Goal: Find specific page/section: Find specific page/section

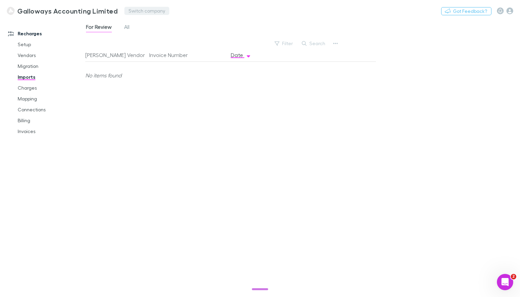
click at [148, 7] on button "Switch company" at bounding box center [146, 11] width 45 height 8
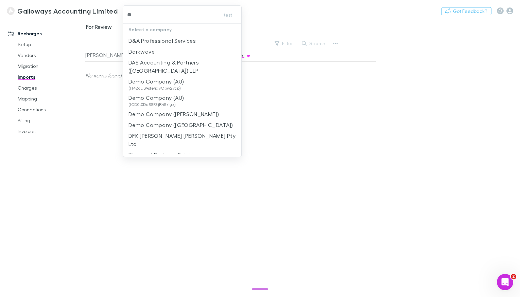
type input "***"
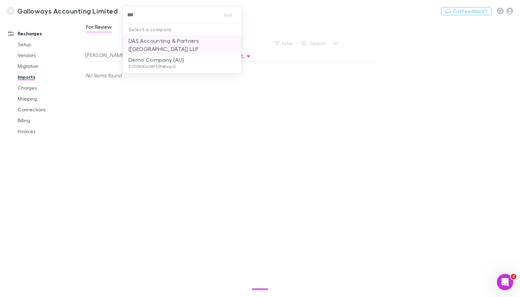
click at [166, 40] on p "DAS Accounting & Partners ([GEOGRAPHIC_DATA]) LLP" at bounding box center [182, 45] width 108 height 16
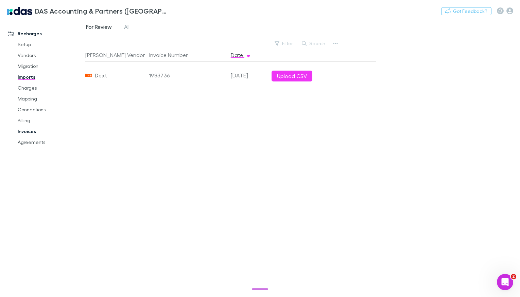
click at [24, 132] on link "Invoices" at bounding box center [47, 131] width 73 height 11
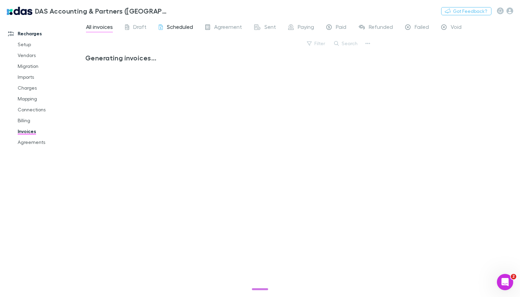
click at [167, 30] on span "Scheduled" at bounding box center [180, 27] width 26 height 9
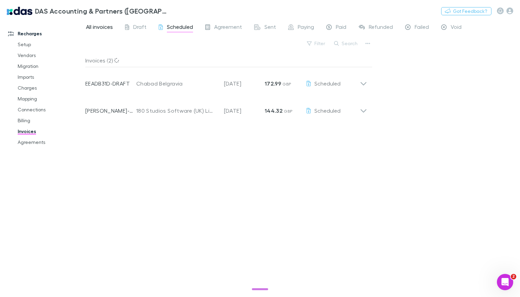
click at [102, 27] on span "All invoices" at bounding box center [99, 27] width 27 height 9
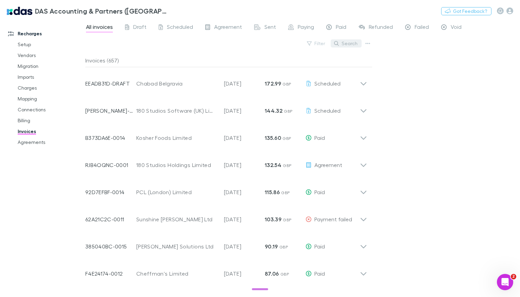
click at [343, 47] on button "Search" at bounding box center [346, 43] width 31 height 8
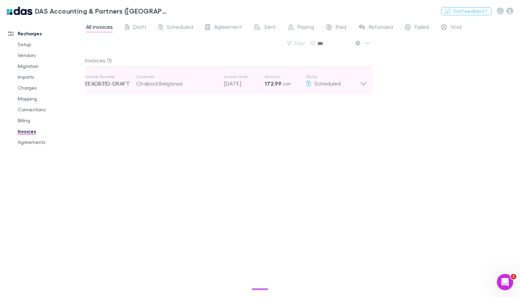
click at [185, 87] on div "Chabad Belgravia" at bounding box center [176, 84] width 81 height 8
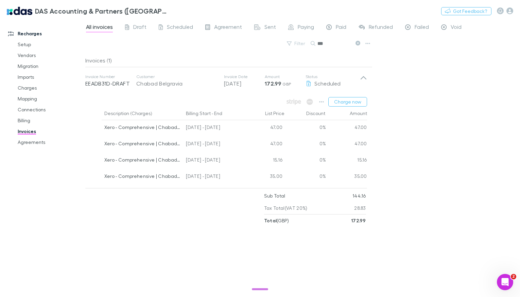
click at [356, 46] on button at bounding box center [357, 43] width 8 height 6
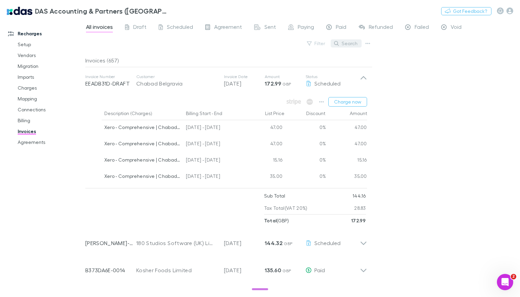
click at [350, 45] on button "Search" at bounding box center [346, 43] width 31 height 8
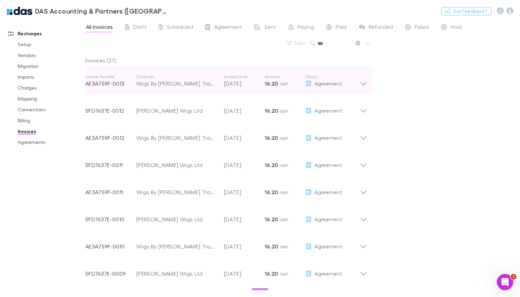
click at [272, 79] on p "Amount" at bounding box center [285, 76] width 41 height 5
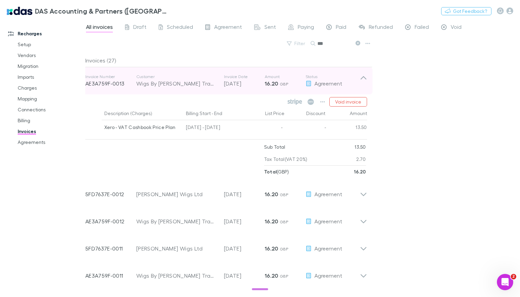
click at [272, 79] on p "Amount" at bounding box center [285, 76] width 41 height 5
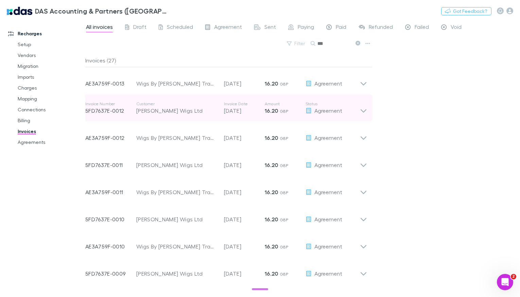
click at [252, 110] on p "[DATE]" at bounding box center [244, 111] width 41 height 8
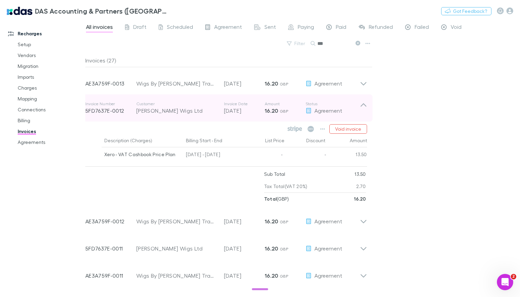
click at [252, 110] on p "[DATE]" at bounding box center [244, 111] width 41 height 8
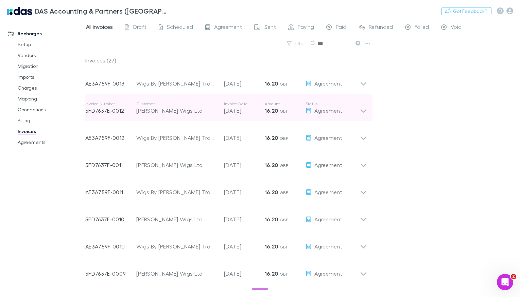
click at [244, 105] on p "Invoice Date" at bounding box center [244, 103] width 41 height 5
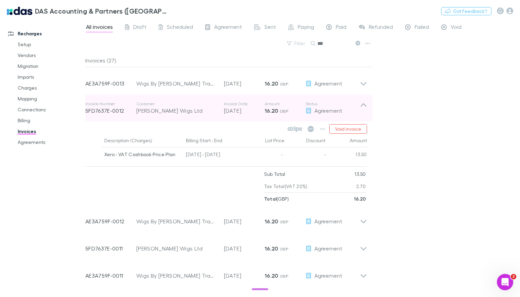
click at [244, 105] on p "Invoice Date" at bounding box center [244, 103] width 41 height 5
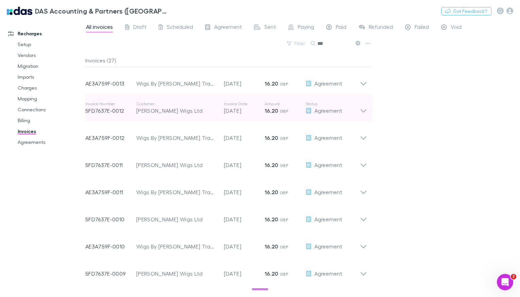
click at [190, 109] on div "[PERSON_NAME] Wigs Ltd" at bounding box center [176, 111] width 81 height 8
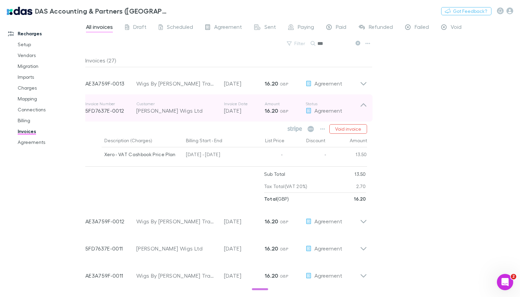
click at [190, 109] on div "[PERSON_NAME] Wigs Ltd" at bounding box center [176, 111] width 81 height 8
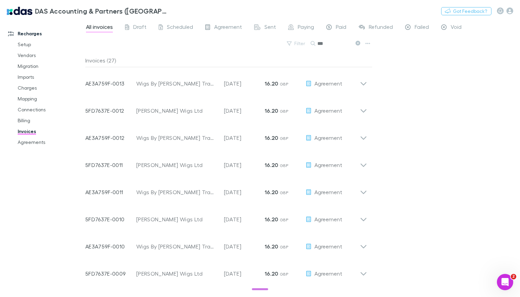
click at [321, 41] on input "***" at bounding box center [334, 44] width 34 height 10
paste input "**********"
type input "**********"
click at [30, 89] on link "Charges" at bounding box center [47, 88] width 73 height 11
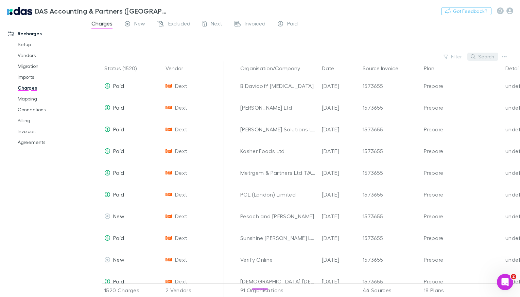
click at [480, 59] on button "Search" at bounding box center [482, 57] width 31 height 8
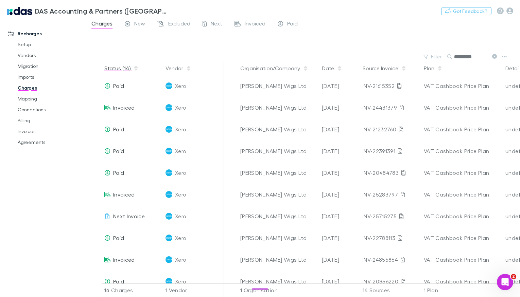
type input "**********"
click at [120, 67] on button "Status (14)" at bounding box center [121, 69] width 34 height 14
click at [218, 23] on span "Next" at bounding box center [217, 24] width 12 height 9
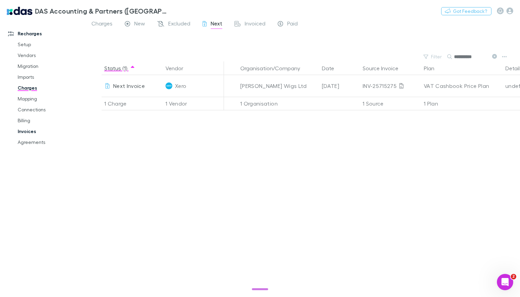
click at [29, 129] on link "Invoices" at bounding box center [47, 131] width 73 height 11
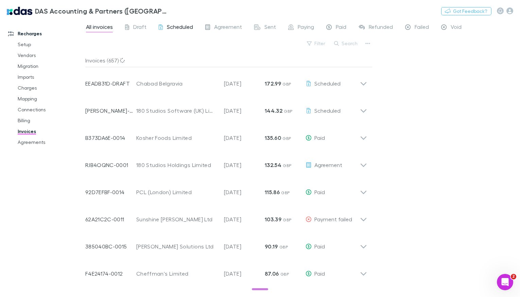
click at [167, 30] on span "Scheduled" at bounding box center [180, 27] width 26 height 9
